Goal: Find specific page/section: Find specific page/section

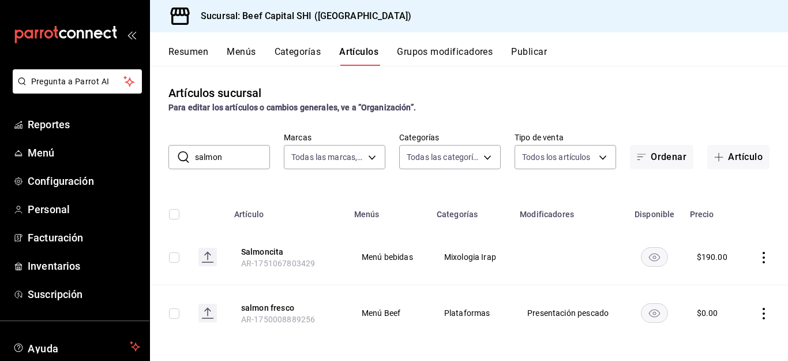
scroll to position [8, 0]
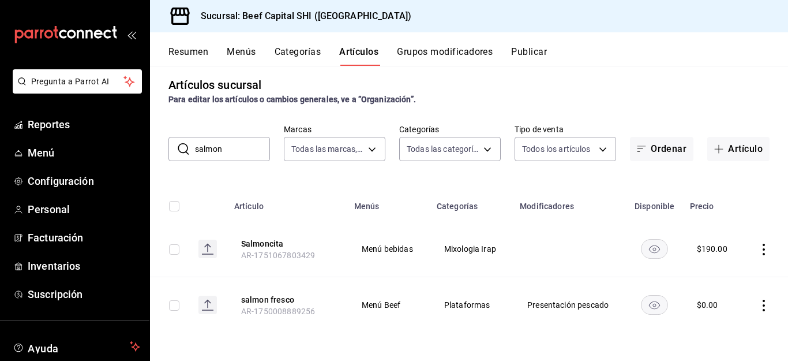
click at [239, 148] on input "salmon" at bounding box center [232, 148] width 75 height 23
type input "s"
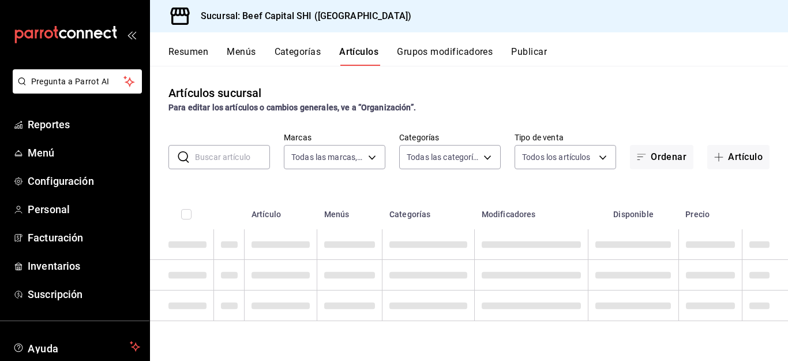
scroll to position [0, 0]
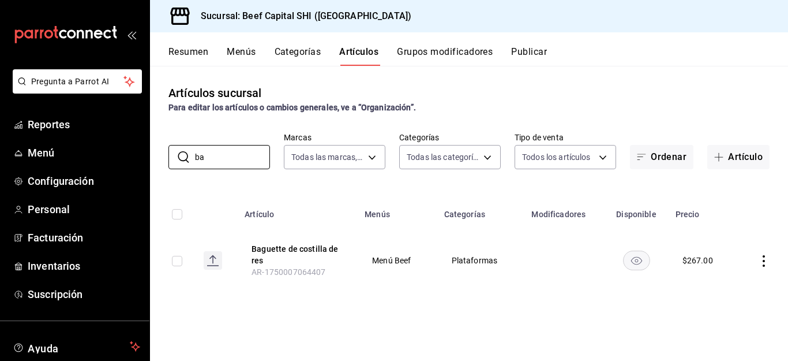
type input "b"
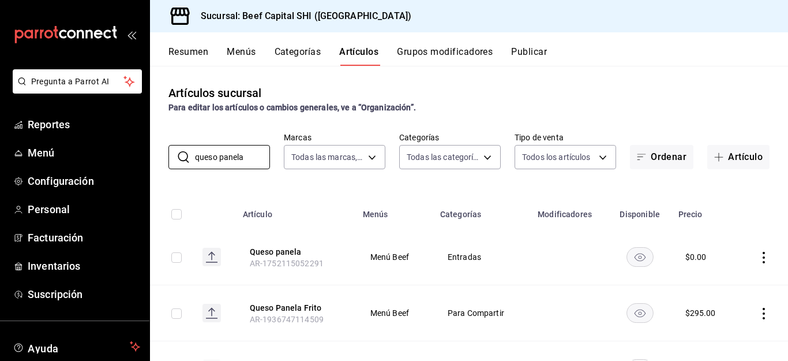
scroll to position [64, 0]
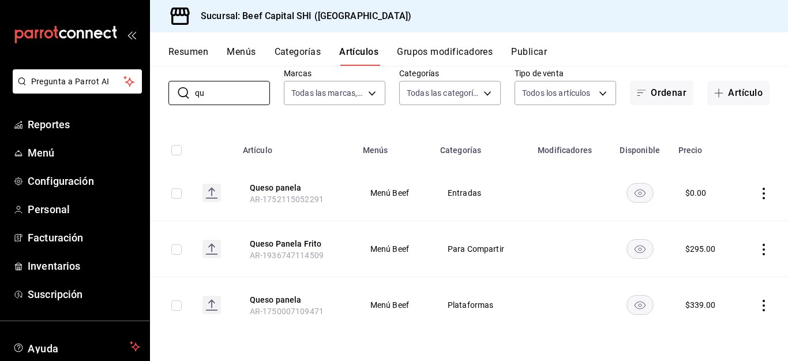
type input "q"
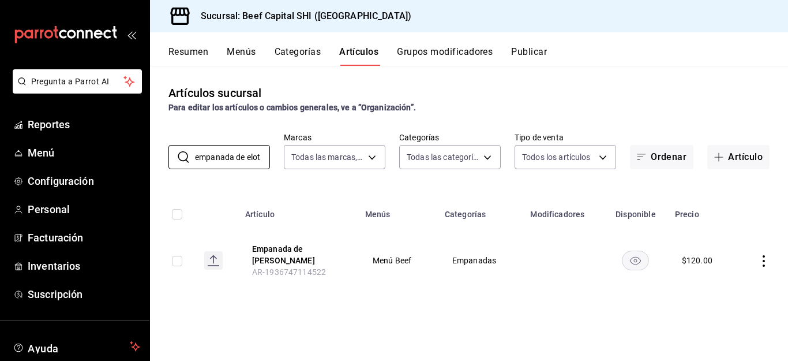
scroll to position [0, 0]
type input "e"
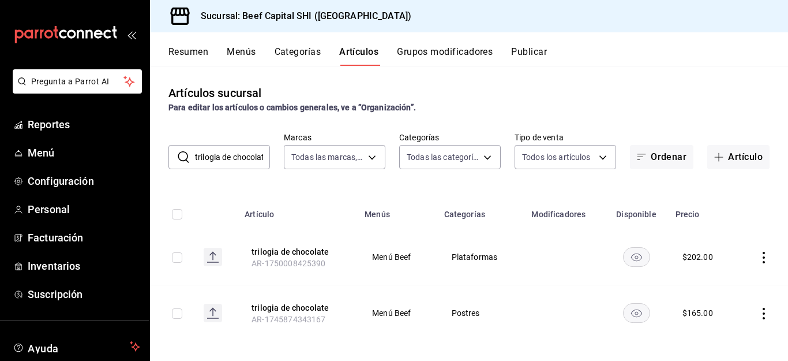
click at [178, 159] on icon at bounding box center [184, 157] width 14 height 14
click at [182, 158] on icon at bounding box center [184, 157] width 14 height 14
click at [263, 158] on input "trilogia de chocolate" at bounding box center [232, 156] width 75 height 23
click at [259, 153] on input "trilogia de chocolate" at bounding box center [232, 156] width 75 height 23
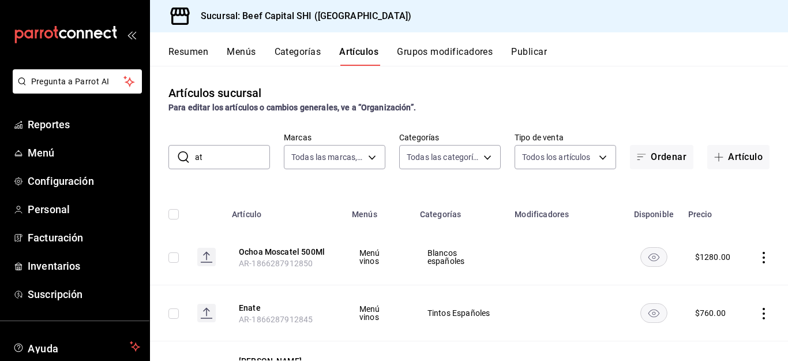
type input "a"
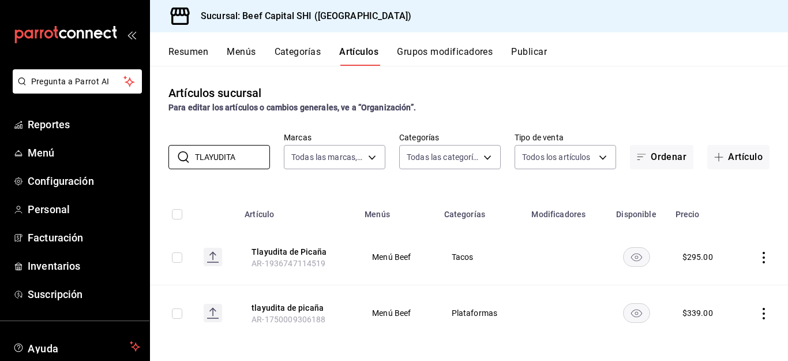
scroll to position [8, 0]
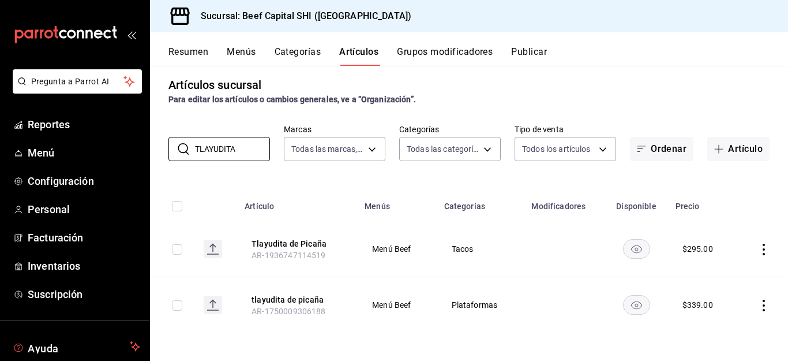
type input "TLAYUDITA"
